Goal: Task Accomplishment & Management: Manage account settings

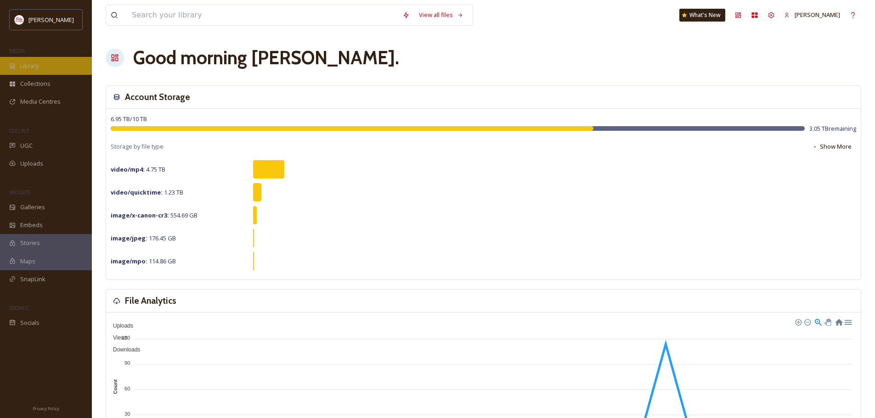
click at [30, 65] on span "Library" at bounding box center [29, 66] width 18 height 9
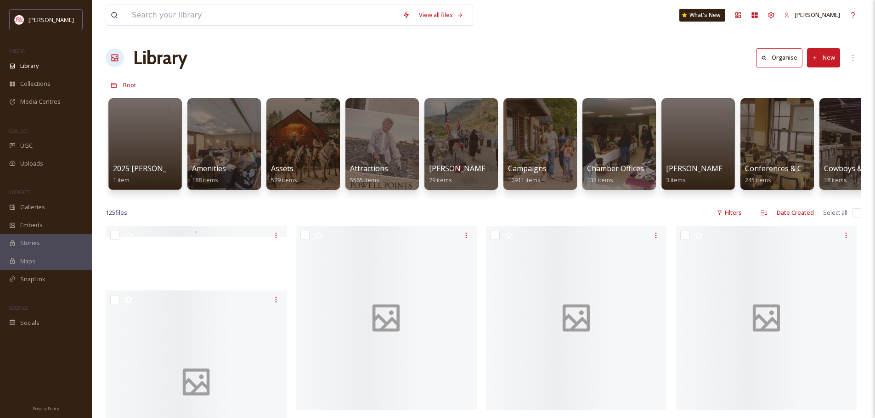
scroll to position [0, 2405]
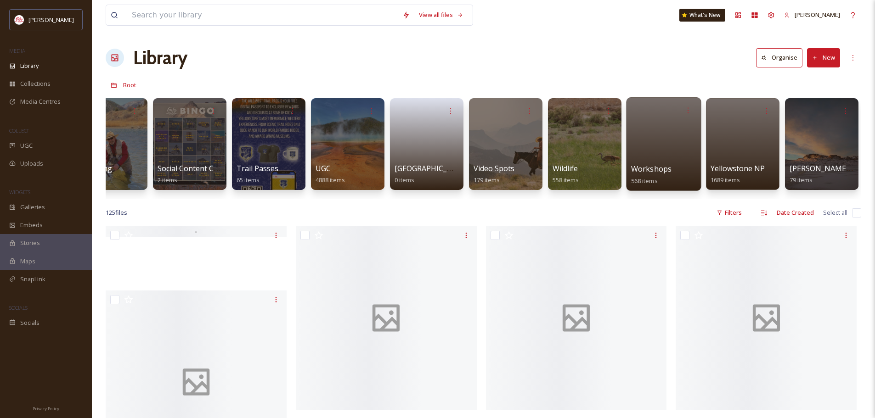
click at [659, 164] on span "Workshops" at bounding box center [651, 169] width 41 height 10
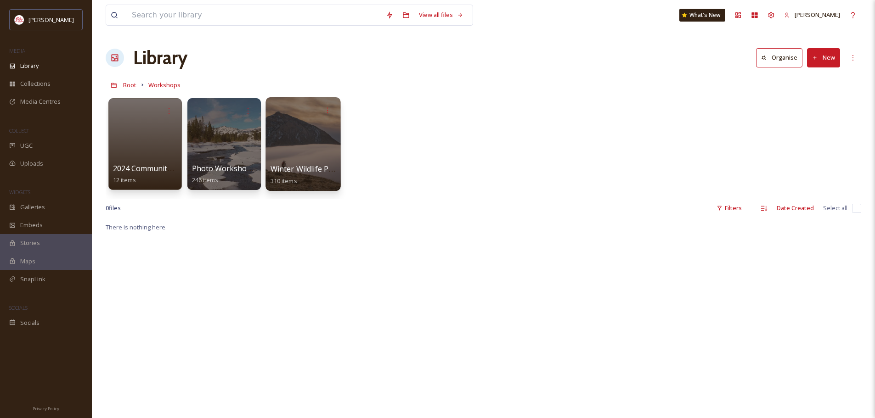
click at [299, 155] on div at bounding box center [302, 144] width 75 height 94
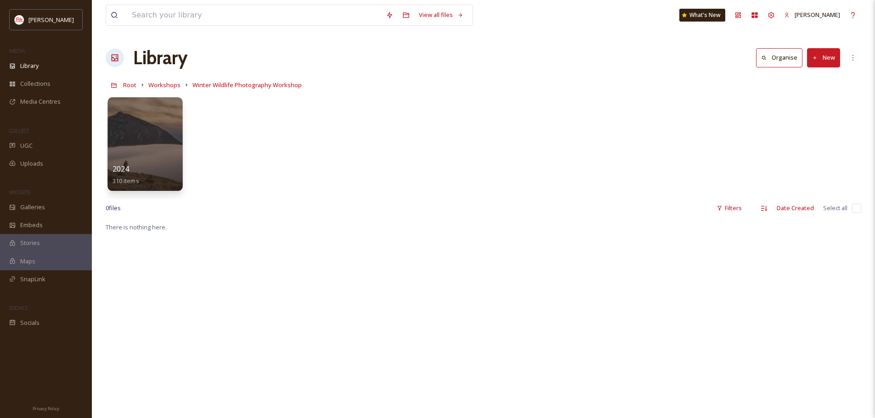
click at [152, 162] on div at bounding box center [144, 144] width 75 height 94
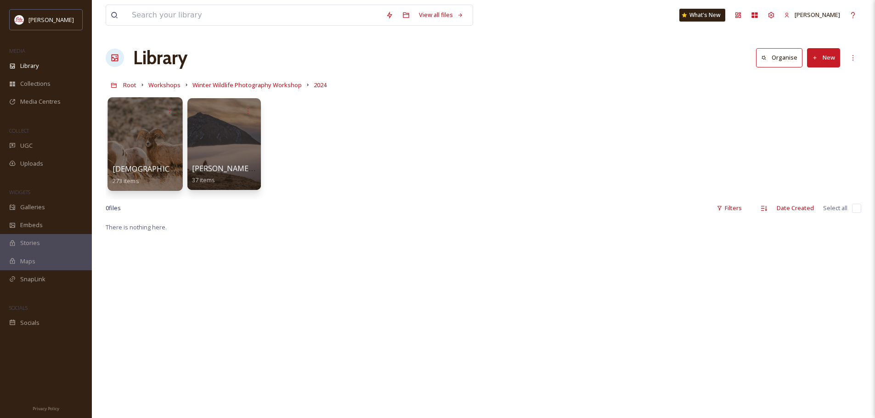
click at [144, 164] on span "[DEMOGRAPHIC_DATA][PERSON_NAME]" at bounding box center [184, 169] width 143 height 10
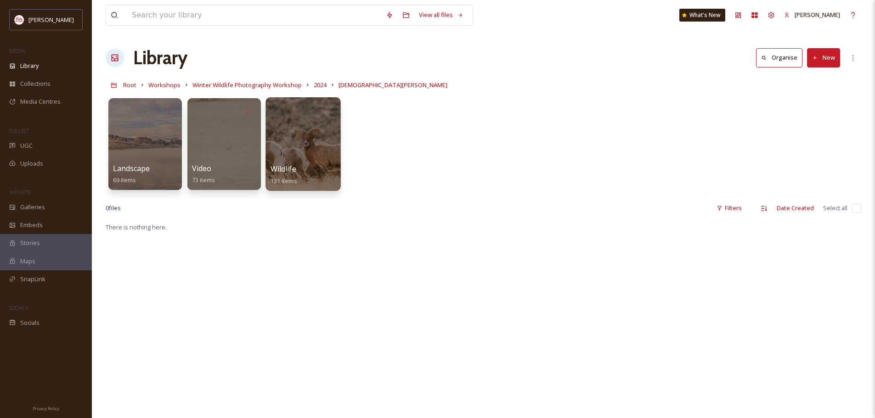
click at [322, 140] on div at bounding box center [302, 144] width 75 height 94
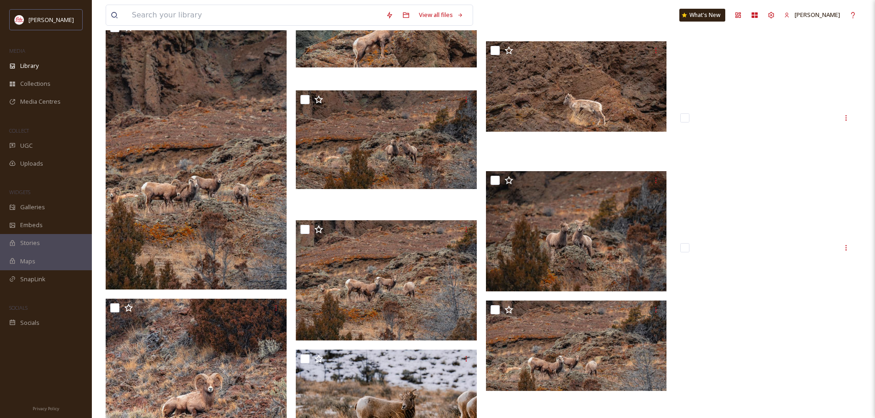
scroll to position [4375, 0]
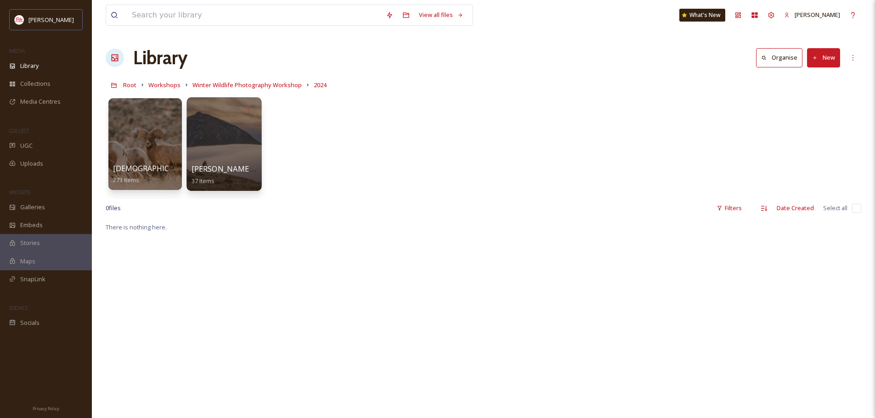
click at [235, 140] on div at bounding box center [223, 144] width 75 height 94
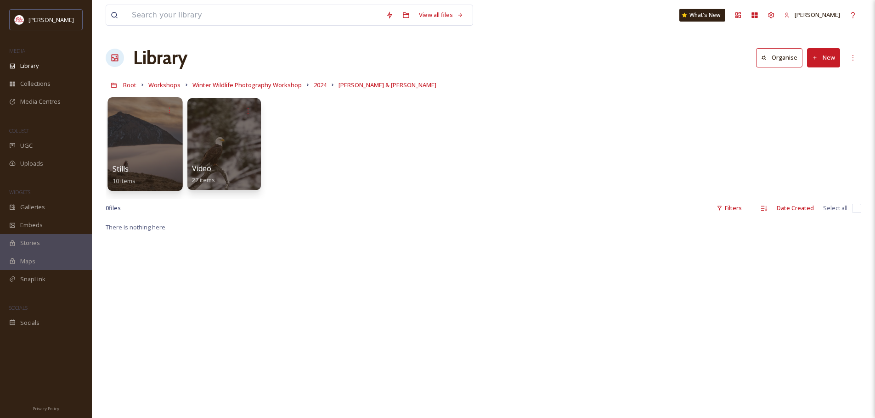
click at [148, 148] on div at bounding box center [144, 144] width 75 height 94
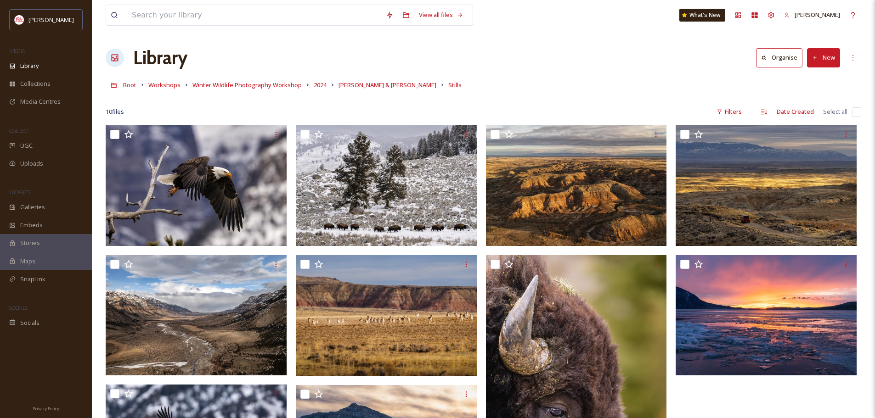
click at [306, 90] on div "Root Workshops Winter Wildlife Photography Workshop 2024 [PERSON_NAME] & [PERSO…" at bounding box center [484, 84] width 756 height 17
click at [314, 88] on span "2024" at bounding box center [320, 85] width 13 height 8
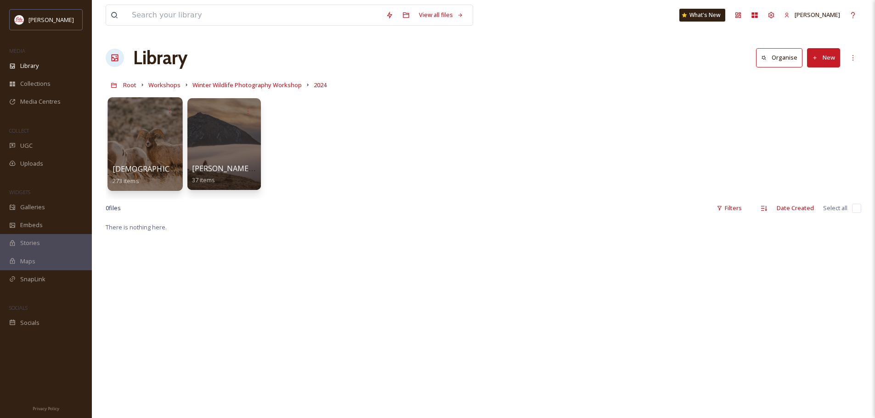
click at [144, 147] on div at bounding box center [144, 144] width 75 height 94
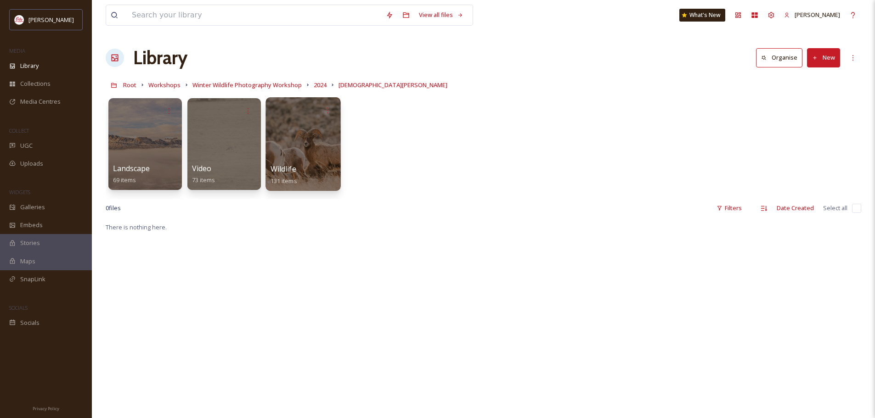
click at [296, 130] on div at bounding box center [302, 144] width 75 height 94
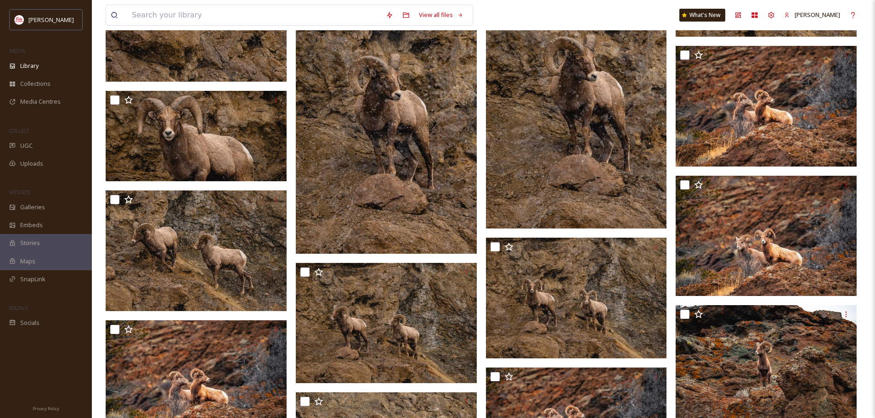
scroll to position [3770, 0]
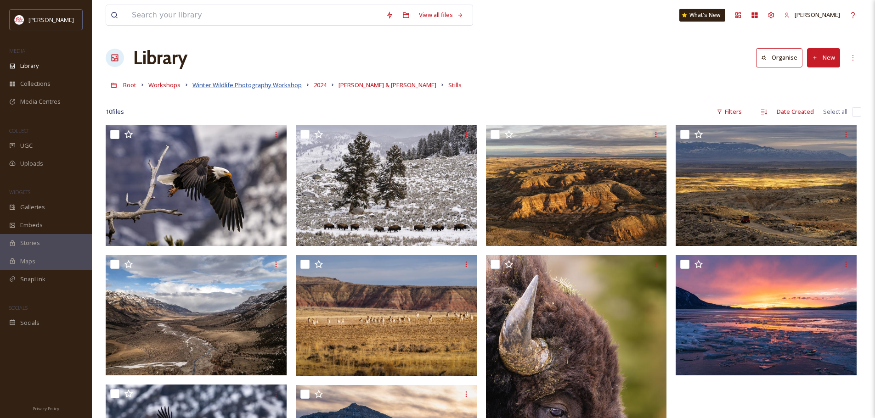
click at [244, 85] on span "Winter Wildlife Photography Workshop" at bounding box center [246, 85] width 109 height 8
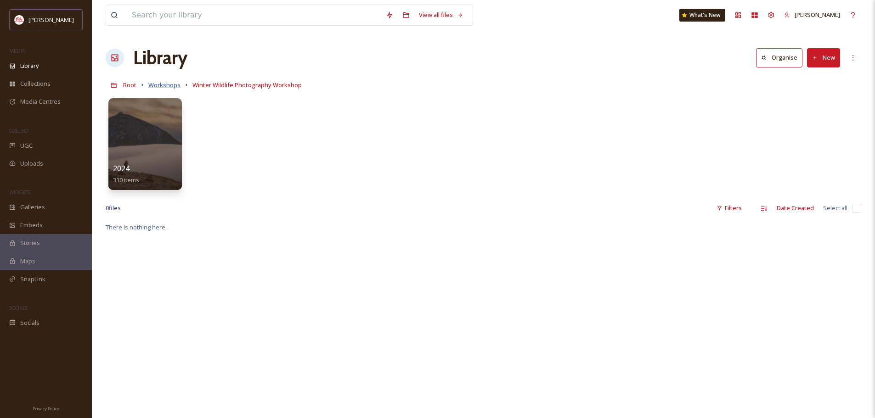
click at [163, 85] on span "Workshops" at bounding box center [164, 85] width 32 height 8
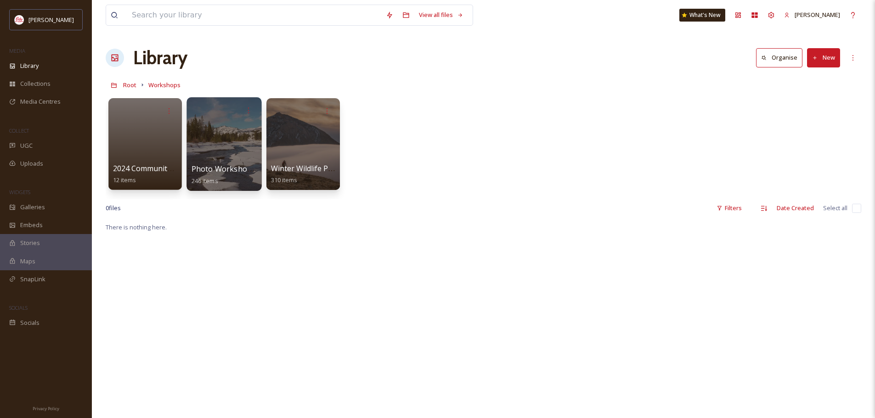
click at [214, 168] on span "Photo Workshop Photo Choices" at bounding box center [248, 169] width 113 height 10
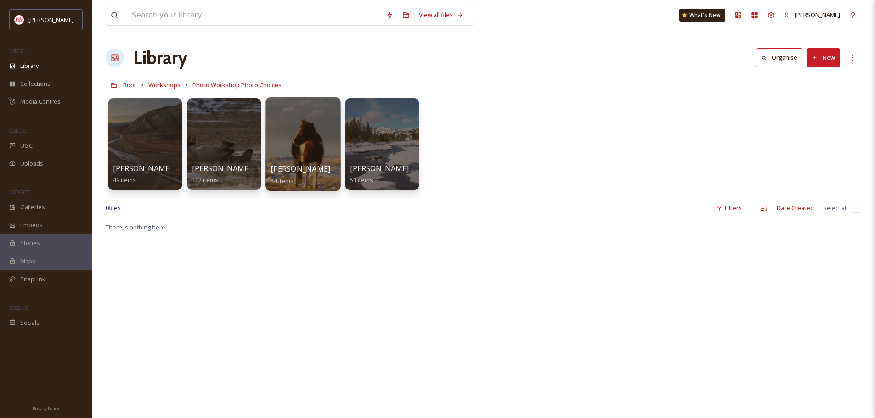
click at [298, 165] on span "[PERSON_NAME]" at bounding box center [301, 169] width 60 height 10
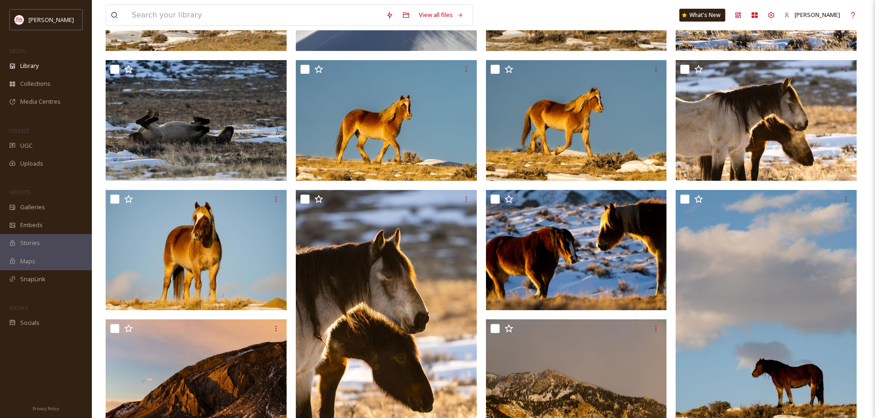
scroll to position [1148, 0]
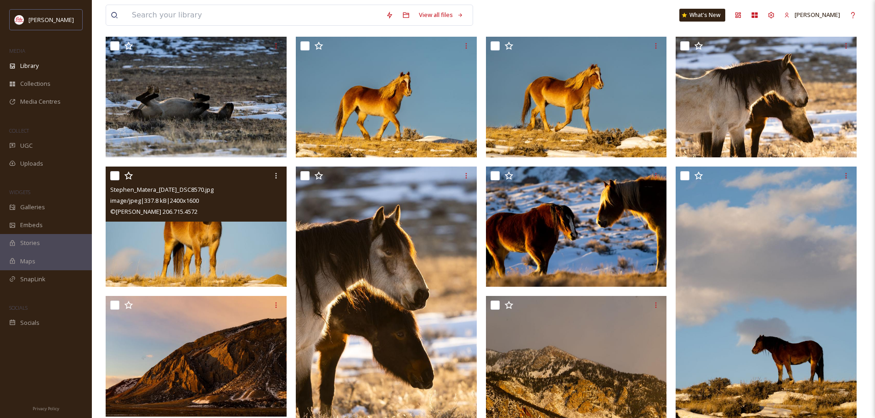
click at [112, 180] on input "checkbox" at bounding box center [114, 175] width 9 height 9
checkbox input "true"
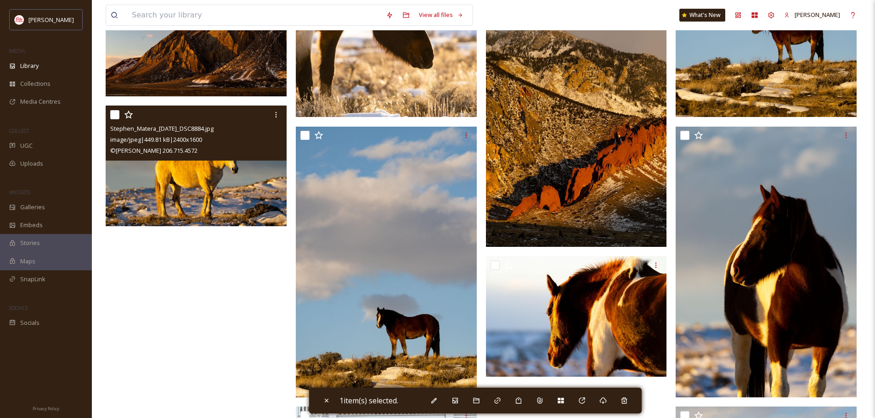
scroll to position [1239, 0]
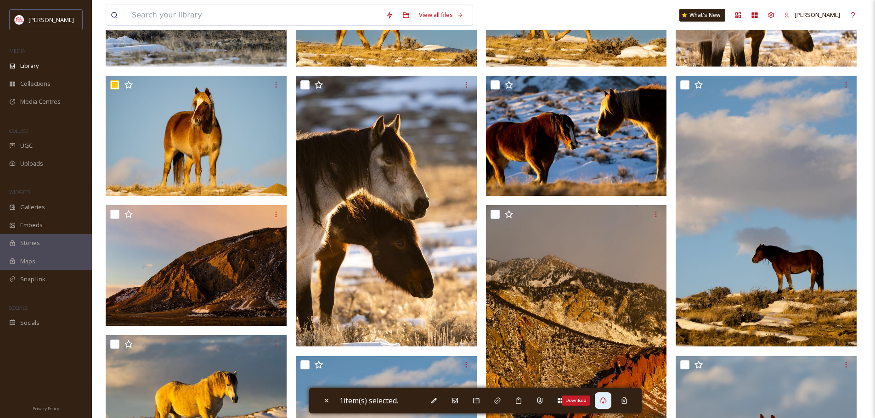
click at [604, 401] on icon at bounding box center [602, 400] width 7 height 7
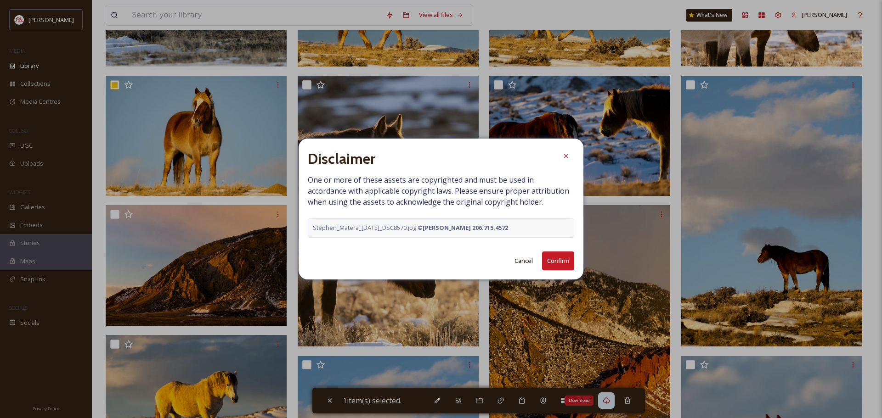
click at [556, 264] on button "Confirm" at bounding box center [558, 261] width 32 height 19
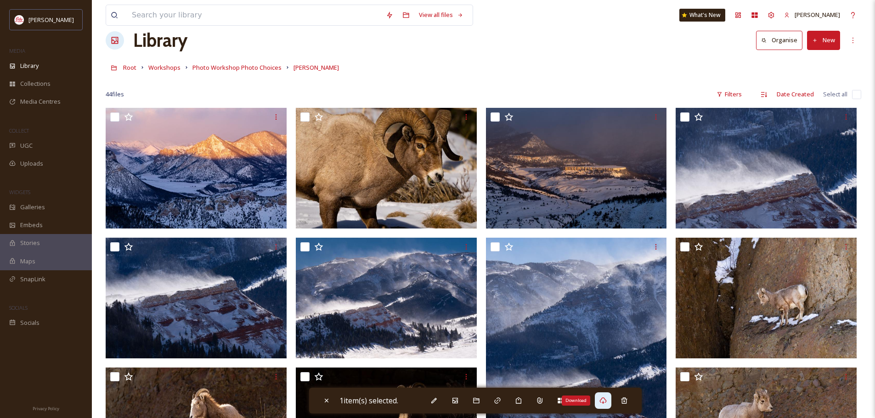
scroll to position [0, 0]
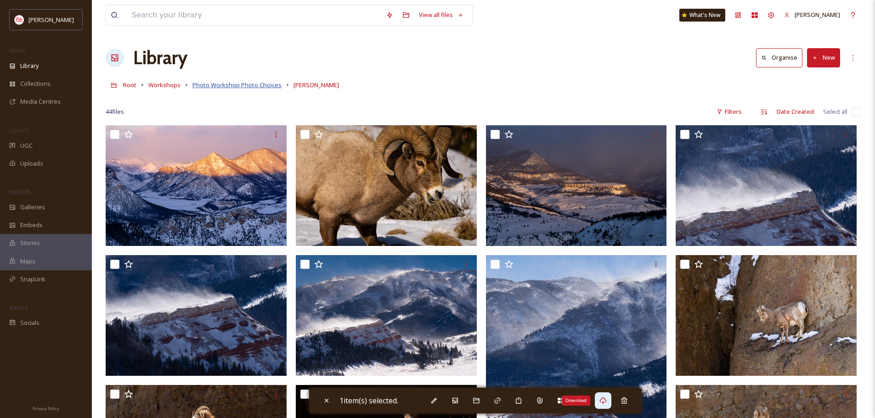
click at [264, 87] on span "Photo Workshop Photo Choices" at bounding box center [236, 85] width 89 height 8
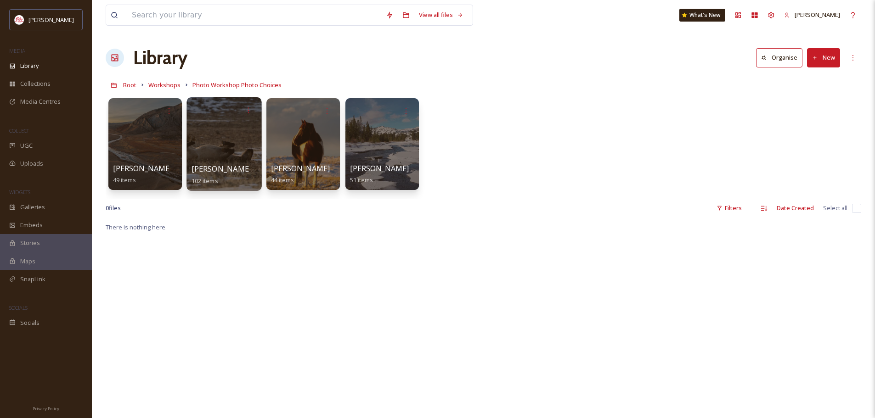
click at [228, 130] on div at bounding box center [223, 144] width 75 height 94
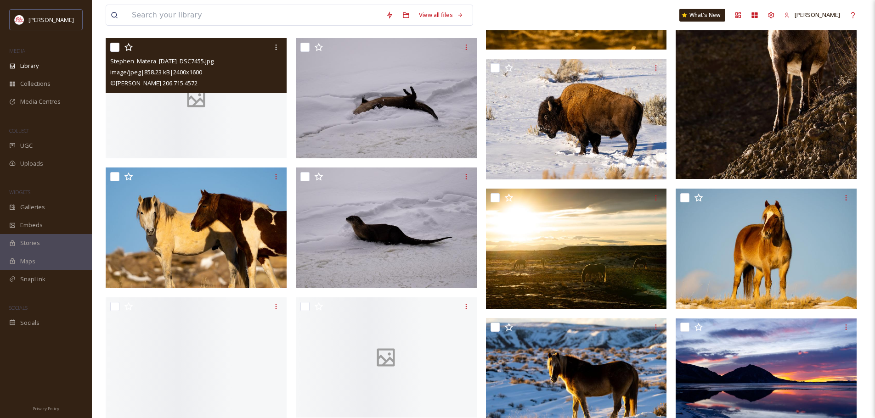
scroll to position [459, 0]
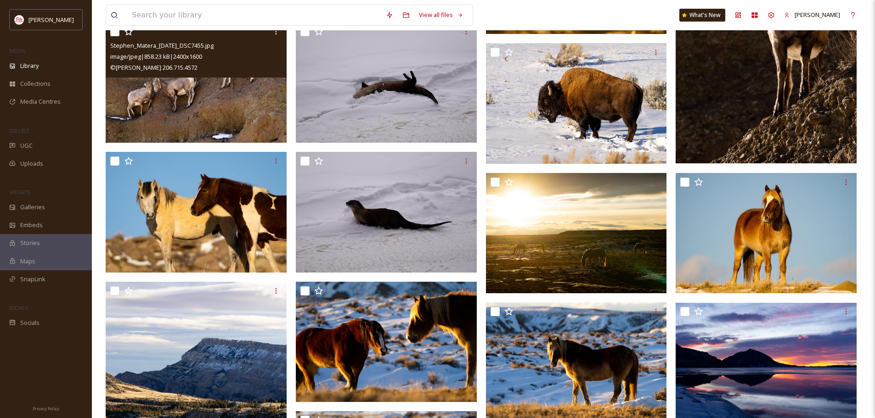
click at [112, 160] on input "checkbox" at bounding box center [114, 161] width 9 height 9
checkbox input "true"
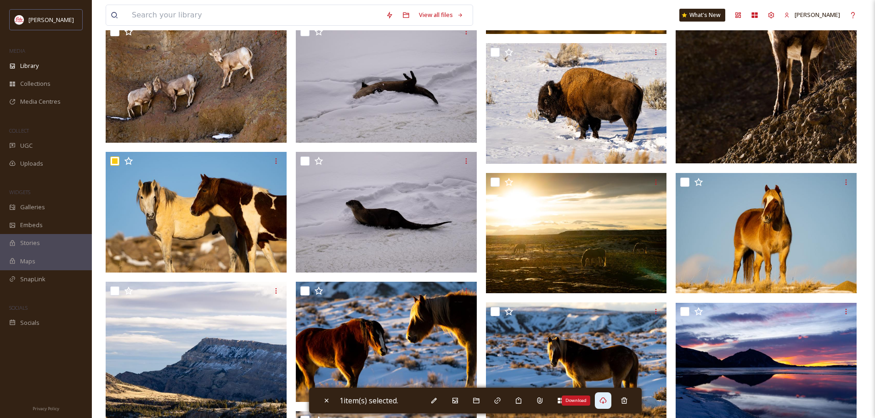
click at [607, 401] on icon at bounding box center [602, 400] width 7 height 7
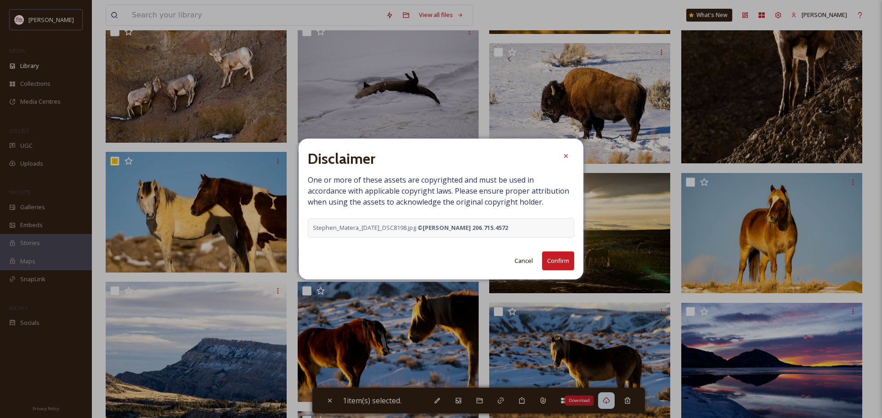
click at [553, 258] on button "Confirm" at bounding box center [558, 261] width 32 height 19
